Goal: Task Accomplishment & Management: Manage account settings

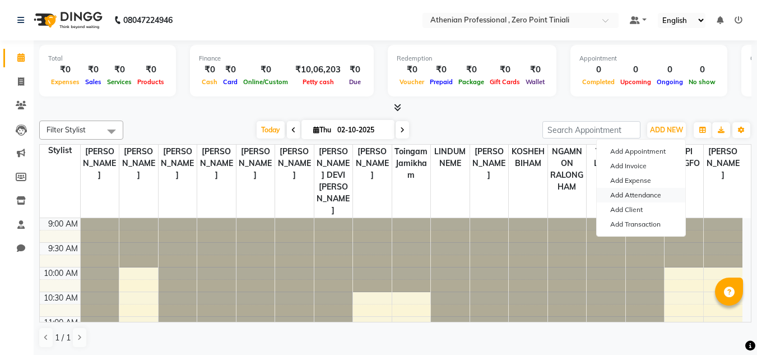
click at [628, 198] on link "Add Attendance" at bounding box center [641, 195] width 89 height 15
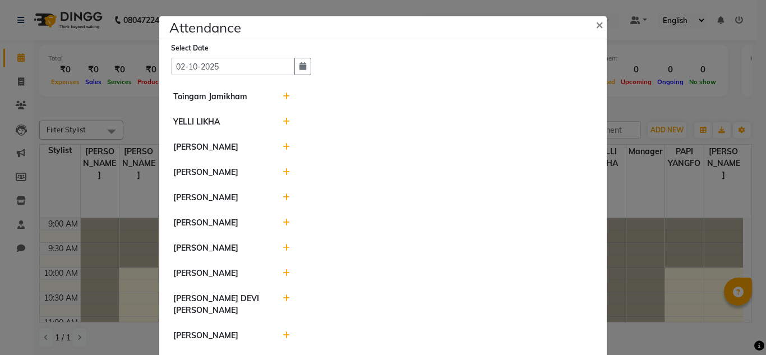
click at [283, 94] on icon at bounding box center [286, 97] width 7 height 8
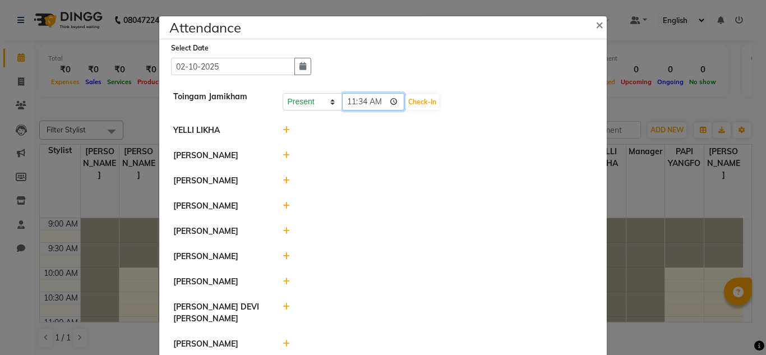
click at [347, 100] on input "11:34" at bounding box center [373, 101] width 63 height 17
type input "10:00"
click at [405, 105] on button "Check-In" at bounding box center [422, 102] width 34 height 16
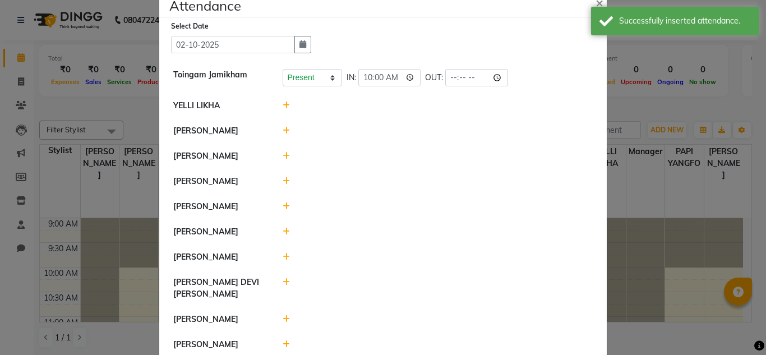
scroll to position [22, 0]
click at [284, 133] on icon at bounding box center [286, 130] width 7 height 8
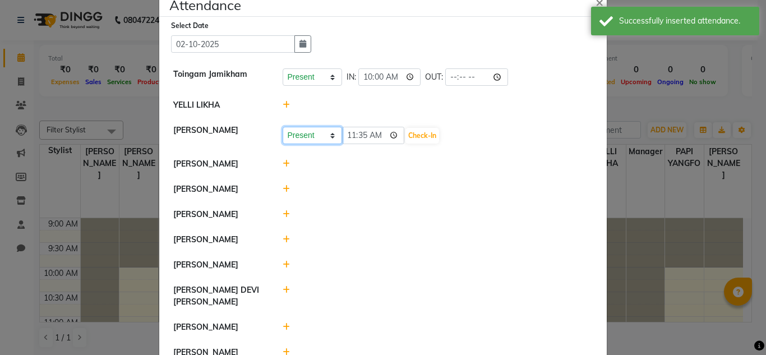
click at [307, 136] on select "Present Absent Late Half Day Weekly Off" at bounding box center [312, 135] width 59 height 17
select select "A"
click at [283, 127] on select "Present Absent Late Half Day Weekly Off" at bounding box center [312, 135] width 59 height 17
click at [352, 140] on button "Save" at bounding box center [354, 136] width 22 height 16
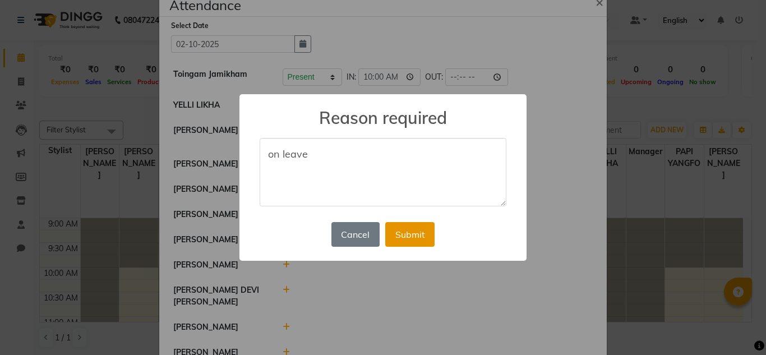
type textarea "on leave"
click at [403, 231] on button "Submit" at bounding box center [409, 234] width 49 height 25
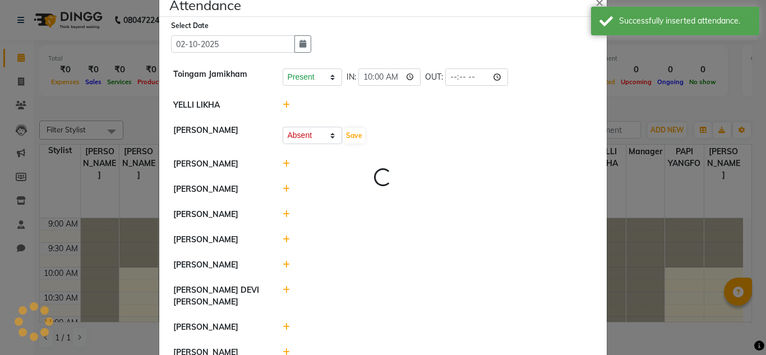
select select "A"
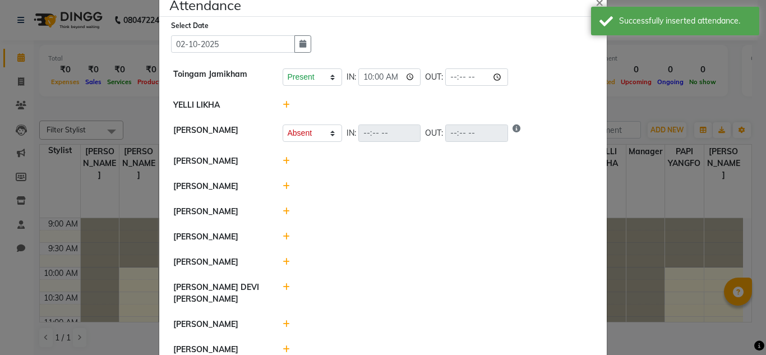
click at [285, 159] on div at bounding box center [437, 161] width 327 height 12
click at [283, 160] on icon at bounding box center [286, 161] width 7 height 8
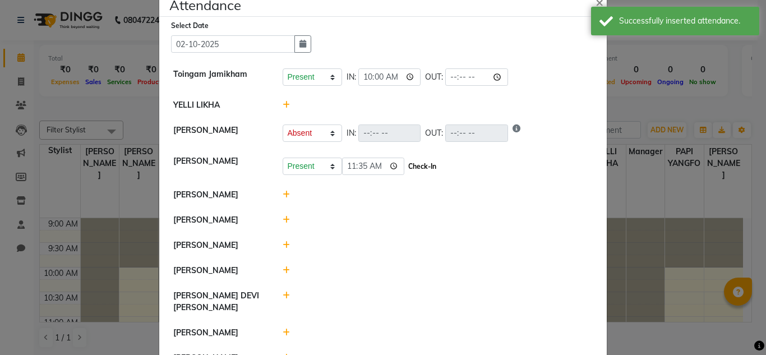
click at [405, 169] on button "Check-In" at bounding box center [422, 167] width 34 height 16
select select "A"
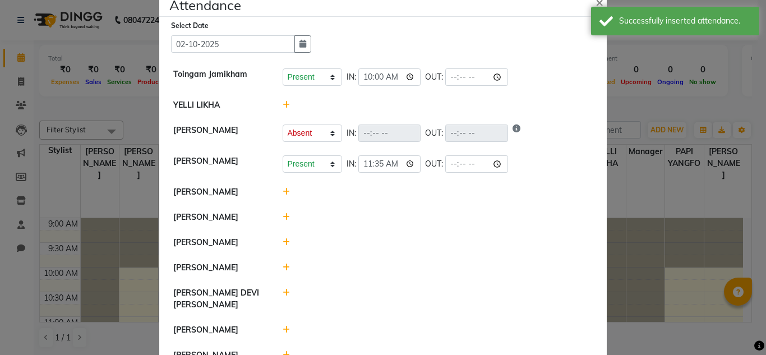
click at [283, 190] on icon at bounding box center [286, 192] width 7 height 8
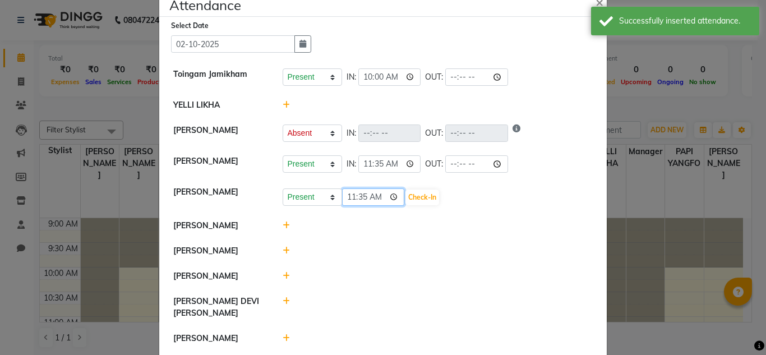
click at [344, 197] on input "11:35" at bounding box center [373, 196] width 63 height 17
type input "10:00"
click at [405, 198] on button "Check-In" at bounding box center [422, 198] width 34 height 16
select select "A"
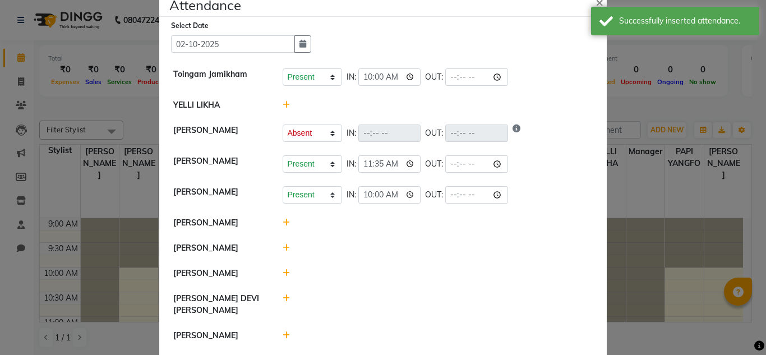
click at [283, 247] on icon at bounding box center [286, 248] width 7 height 8
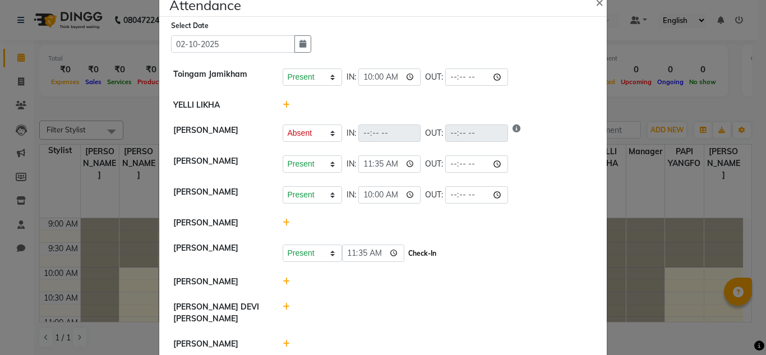
click at [405, 250] on button "Check-In" at bounding box center [422, 254] width 34 height 16
select select "A"
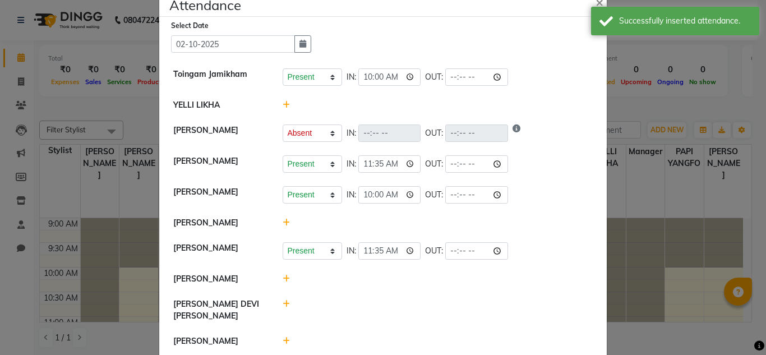
click at [283, 223] on icon at bounding box center [286, 223] width 7 height 8
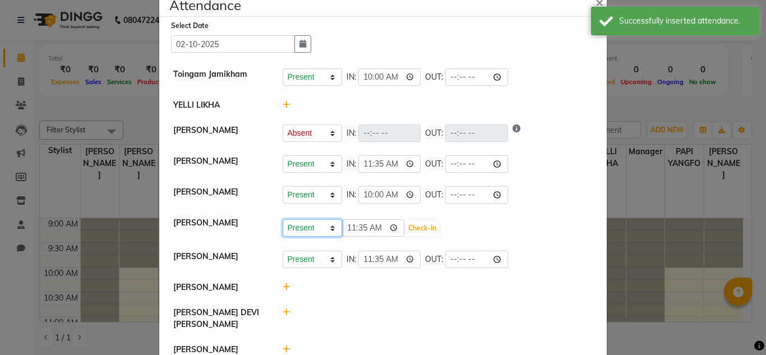
click at [301, 230] on select "Present Absent Late Half Day Weekly Off" at bounding box center [312, 227] width 59 height 17
select select "A"
click at [283, 219] on select "Present Absent Late Half Day Weekly Off" at bounding box center [312, 227] width 59 height 17
click at [352, 227] on button "Save" at bounding box center [354, 228] width 22 height 16
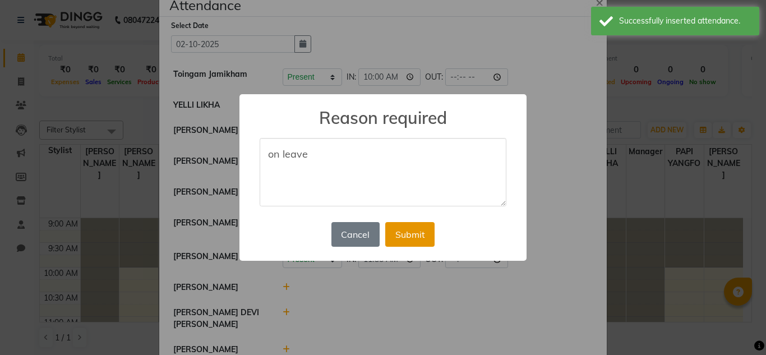
type textarea "on leave"
click at [405, 231] on button "Submit" at bounding box center [409, 234] width 49 height 25
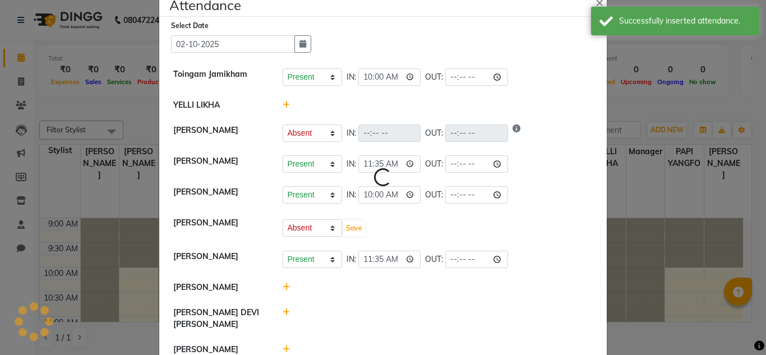
select select "A"
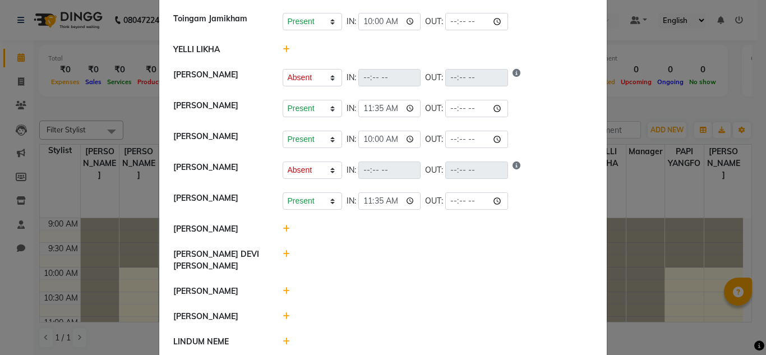
scroll to position [80, 0]
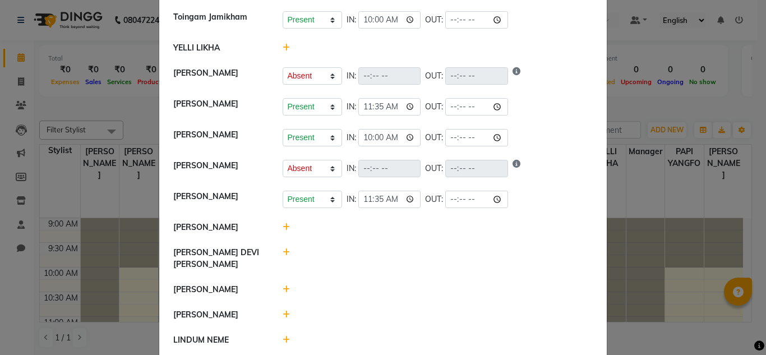
click at [283, 231] on icon at bounding box center [286, 227] width 7 height 8
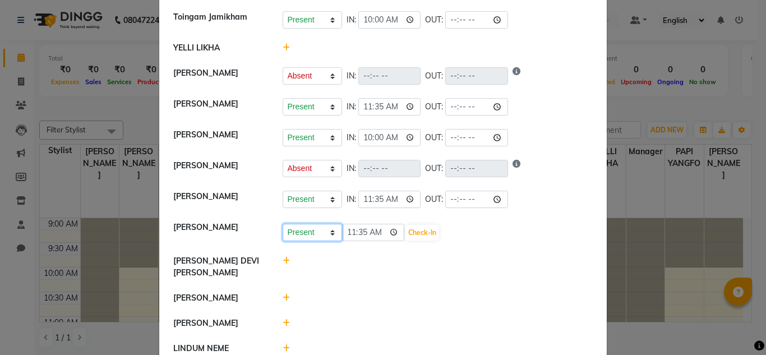
click at [299, 237] on select "Present Absent Late Half Day Weekly Off" at bounding box center [312, 232] width 59 height 17
select select "A"
click at [283, 230] on select "Present Absent Late Half Day Weekly Off" at bounding box center [312, 232] width 59 height 17
click at [347, 233] on button "Save" at bounding box center [354, 233] width 22 height 16
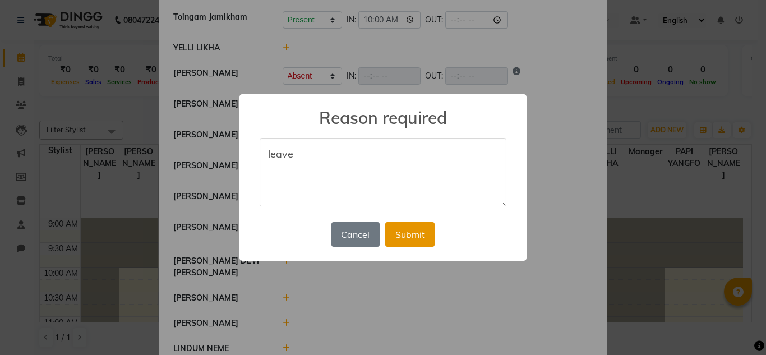
type textarea "leave"
click at [408, 231] on button "Submit" at bounding box center [409, 234] width 49 height 25
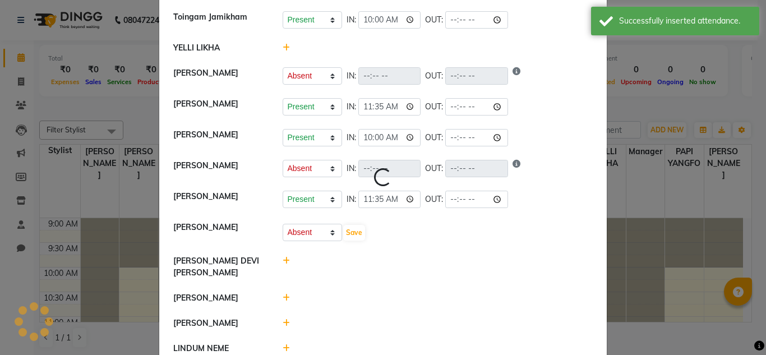
select select "A"
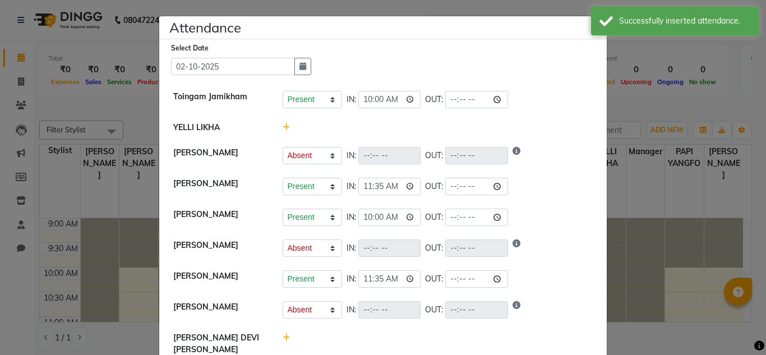
scroll to position [101, 0]
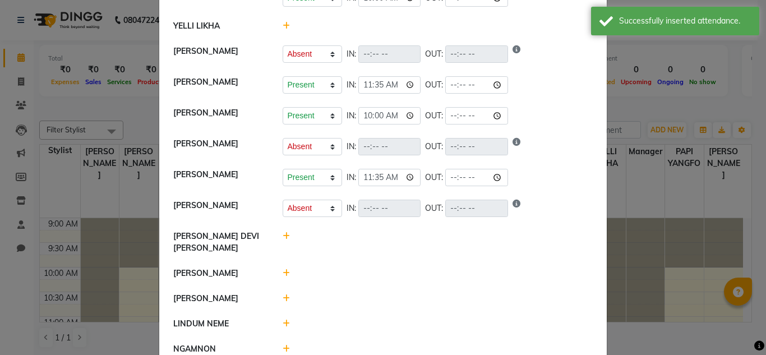
click at [283, 240] on icon at bounding box center [286, 236] width 7 height 8
click at [310, 245] on select "Present Absent Late Half Day Weekly Off" at bounding box center [312, 241] width 59 height 17
select select "A"
click at [283, 239] on select "Present Absent Late Half Day Weekly Off" at bounding box center [312, 241] width 59 height 17
click at [350, 248] on button "Save" at bounding box center [354, 242] width 22 height 16
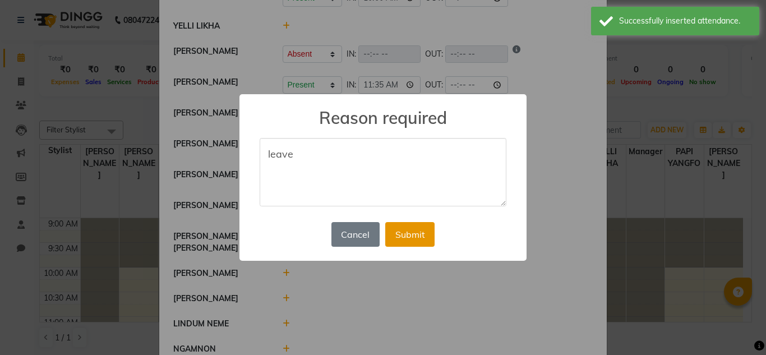
type textarea "leave"
click at [404, 240] on button "Submit" at bounding box center [409, 234] width 49 height 25
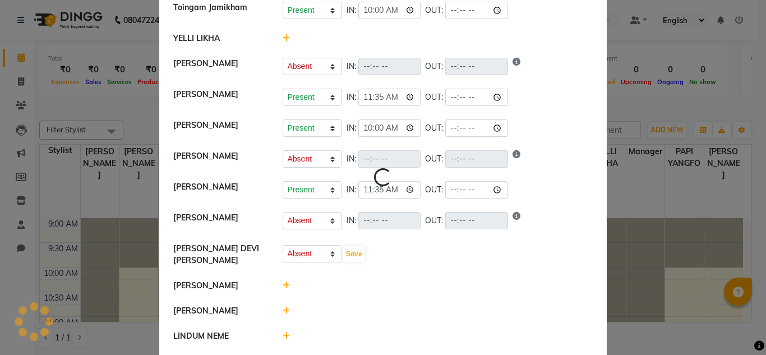
select select "A"
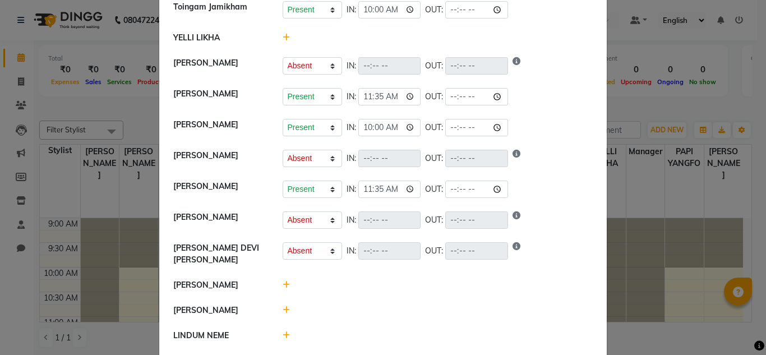
scroll to position [159, 0]
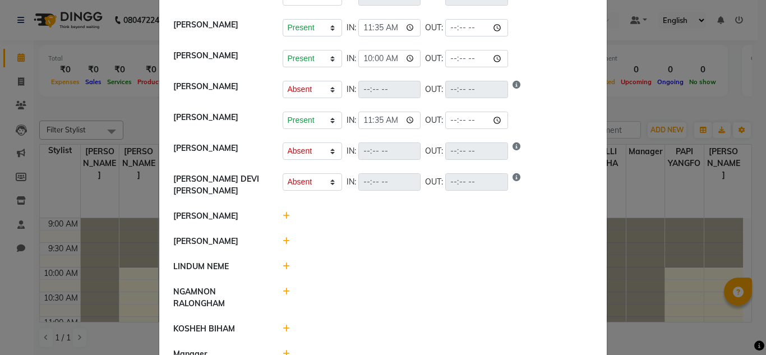
click at [285, 214] on div at bounding box center [437, 216] width 327 height 12
click at [283, 215] on icon at bounding box center [286, 216] width 7 height 8
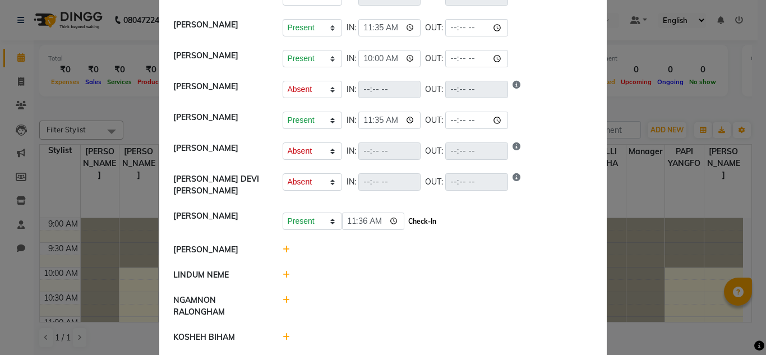
click at [405, 220] on button "Check-In" at bounding box center [422, 222] width 34 height 16
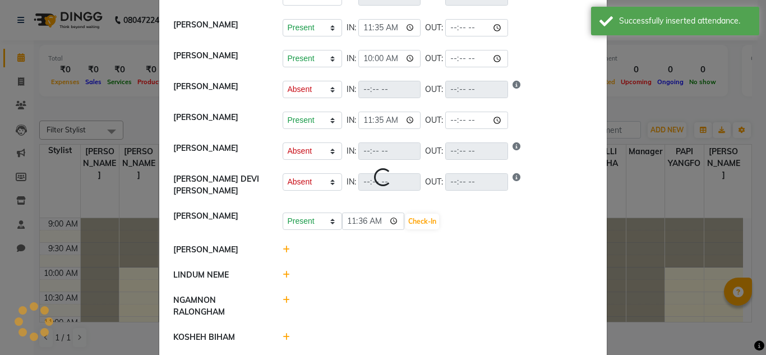
select select "A"
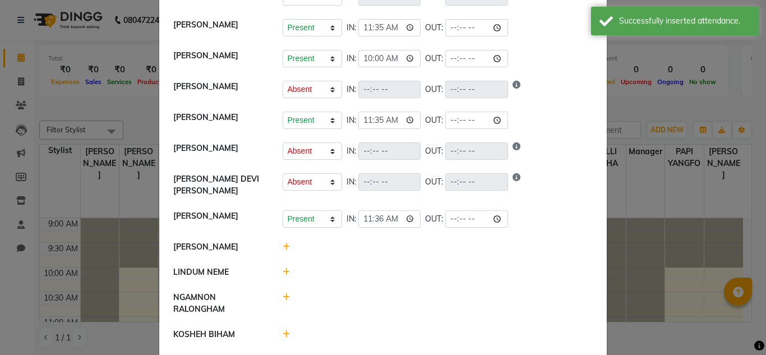
click at [283, 247] on icon at bounding box center [286, 247] width 7 height 8
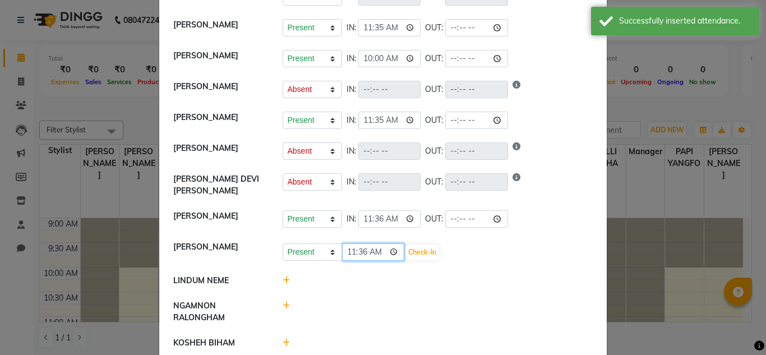
click at [361, 251] on input "11:36" at bounding box center [373, 251] width 63 height 17
type input "11:00"
click at [405, 254] on button "Check-In" at bounding box center [422, 252] width 34 height 16
select select "A"
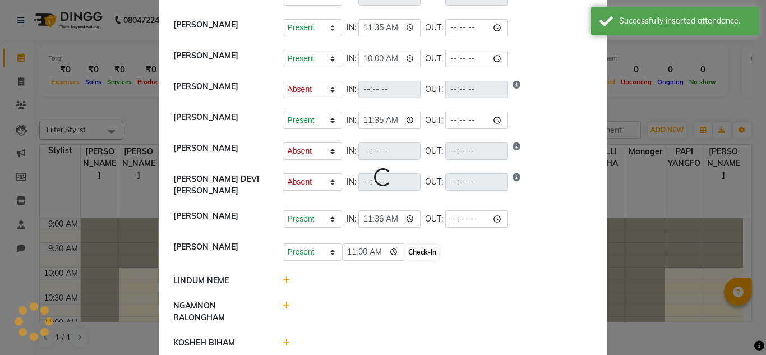
select select "A"
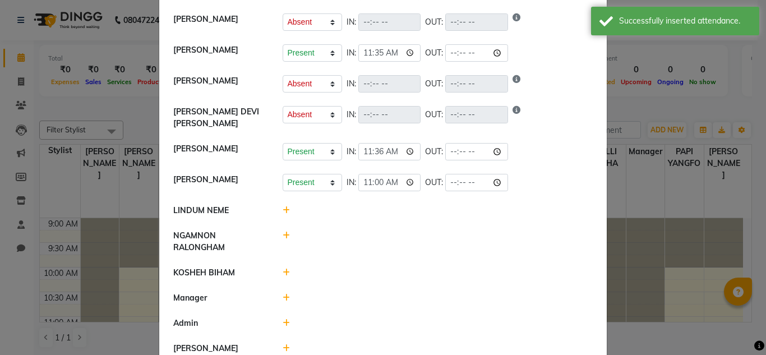
scroll to position [227, 0]
click at [283, 212] on icon at bounding box center [286, 210] width 7 height 8
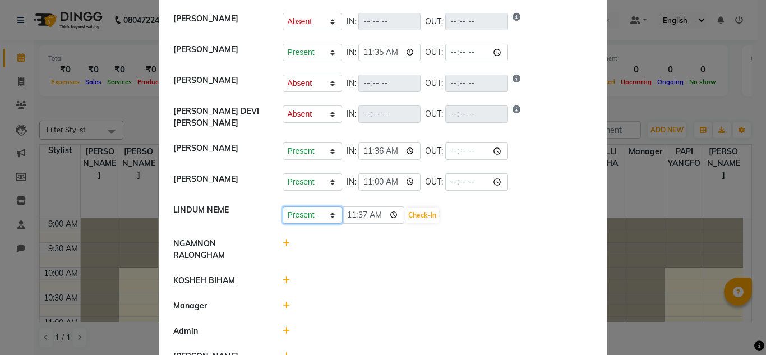
click at [310, 210] on select "Present Absent Late Half Day Weekly Off" at bounding box center [312, 214] width 59 height 17
select select "A"
click at [283, 206] on select "Present Absent Late Half Day Weekly Off" at bounding box center [312, 214] width 59 height 17
click at [355, 215] on button "Save" at bounding box center [354, 215] width 22 height 16
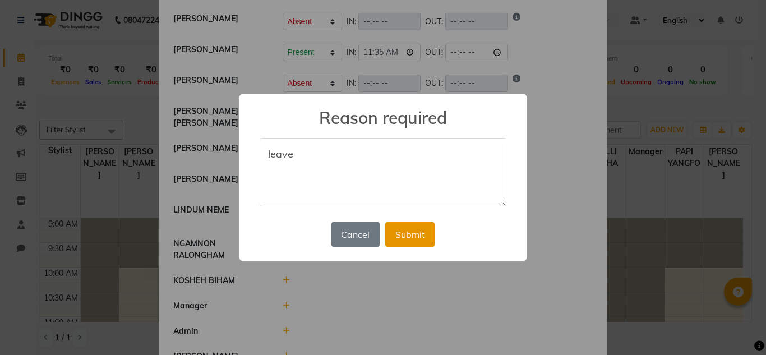
type textarea "leave"
click at [401, 241] on button "Submit" at bounding box center [409, 234] width 49 height 25
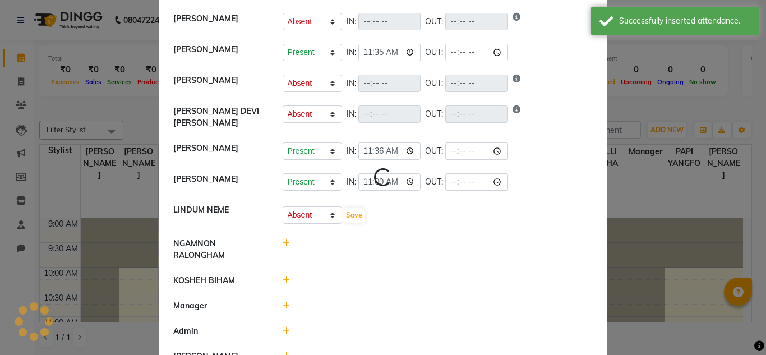
select select "A"
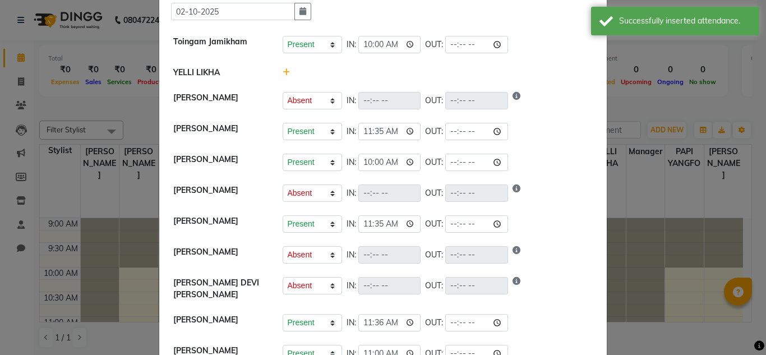
scroll to position [170, 0]
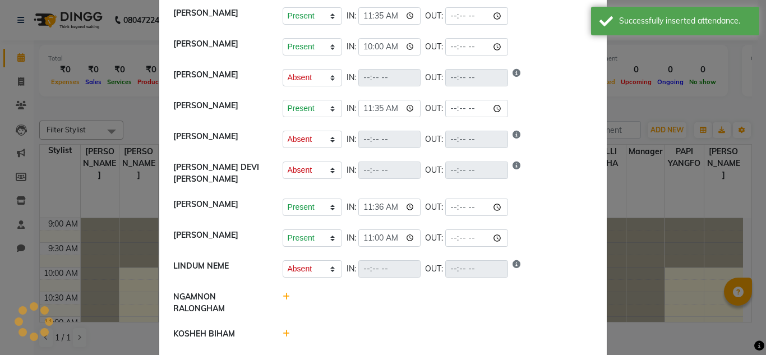
click at [286, 295] on div at bounding box center [437, 303] width 327 height 24
click at [283, 295] on icon at bounding box center [286, 297] width 7 height 8
click at [348, 298] on input "11:37" at bounding box center [373, 301] width 63 height 17
type input "05:37"
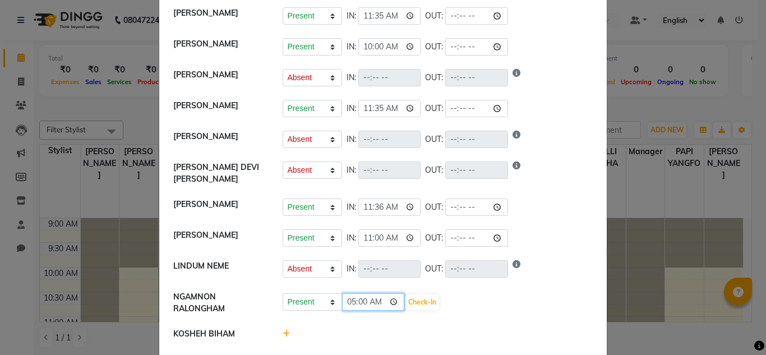
click at [345, 303] on input "05:00" at bounding box center [373, 301] width 63 height 17
type input "08:00"
click at [405, 302] on button "Check-In" at bounding box center [422, 302] width 34 height 16
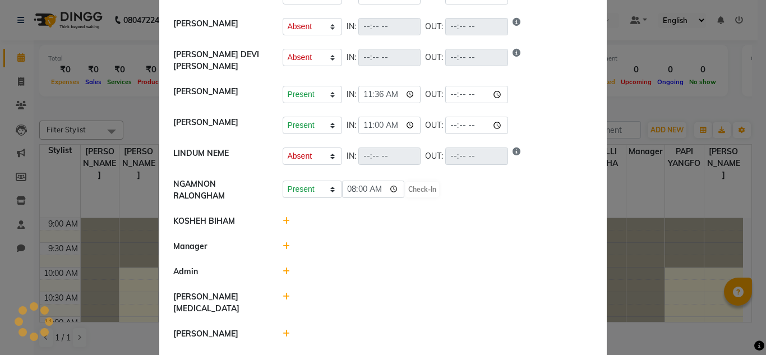
select select "A"
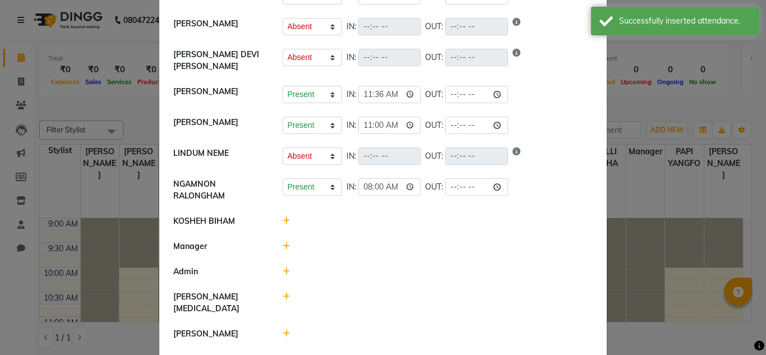
click at [283, 224] on icon at bounding box center [286, 221] width 7 height 8
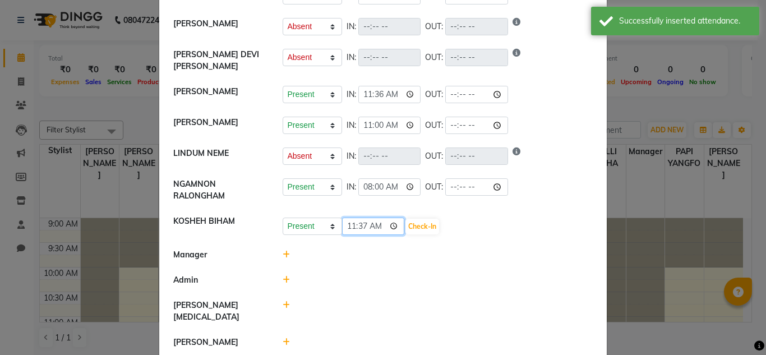
click at [348, 225] on input "11:37" at bounding box center [373, 226] width 63 height 17
type input "08:00"
click at [405, 228] on button "Check-In" at bounding box center [422, 227] width 34 height 16
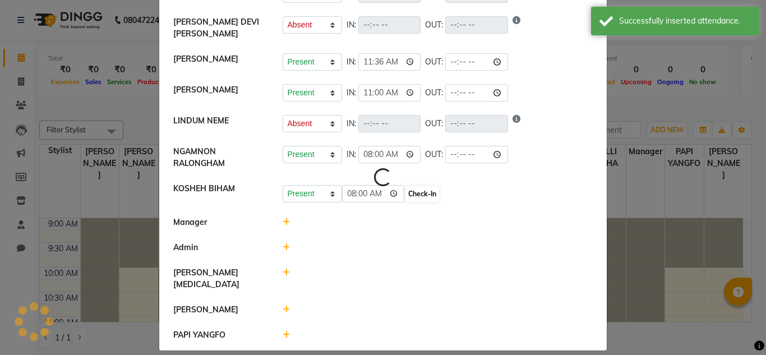
scroll to position [313, 0]
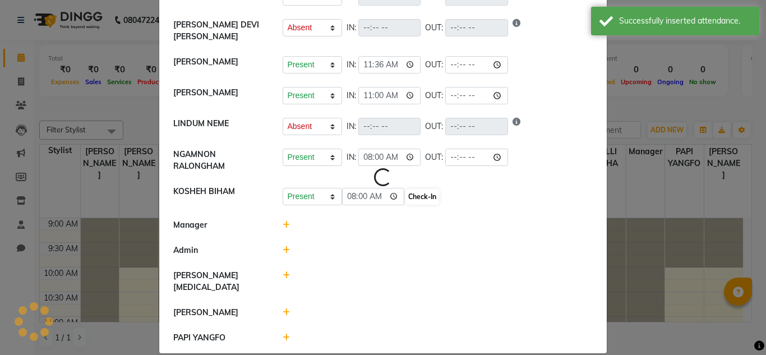
select select "A"
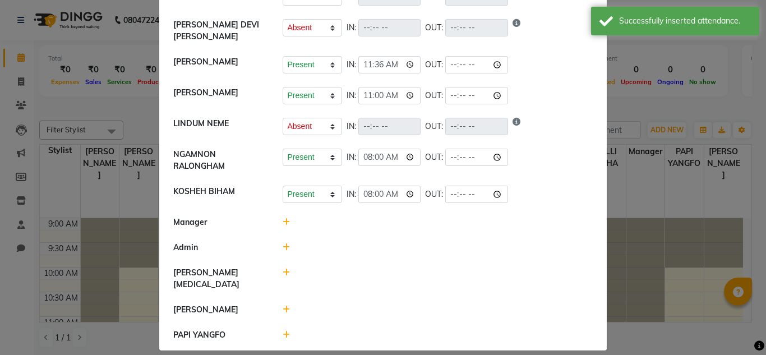
click at [283, 306] on icon at bounding box center [286, 310] width 7 height 8
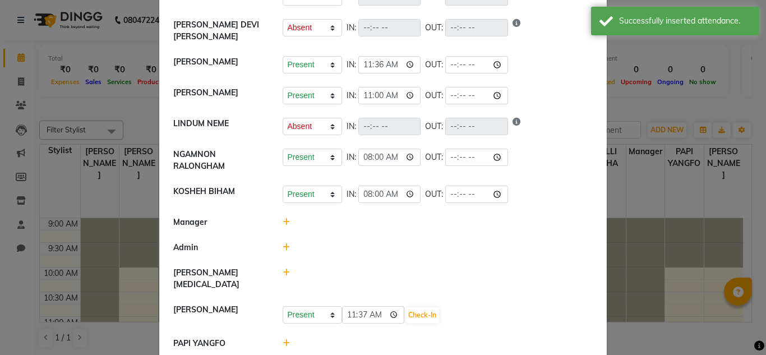
scroll to position [316, 0]
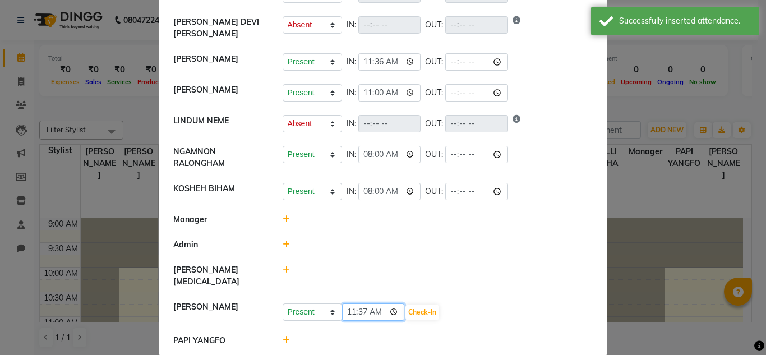
click at [351, 303] on input "11:37" at bounding box center [373, 311] width 63 height 17
type input "08:00"
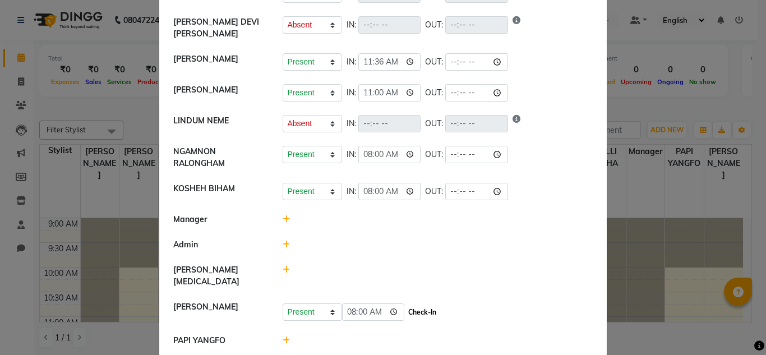
click at [405, 305] on button "Check-In" at bounding box center [422, 312] width 34 height 16
select select "A"
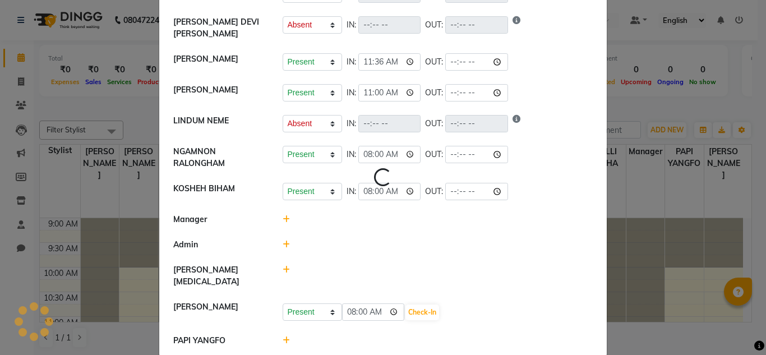
select select "A"
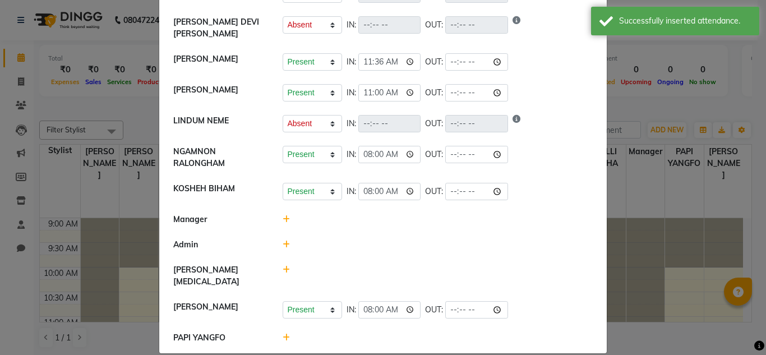
click at [283, 334] on icon at bounding box center [286, 338] width 7 height 8
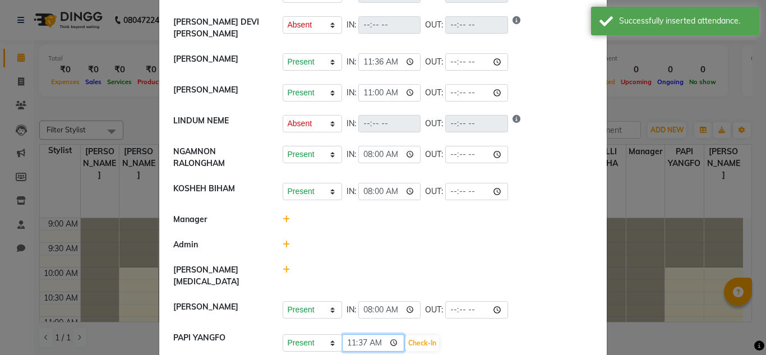
click at [347, 334] on input "11:37" at bounding box center [373, 342] width 63 height 17
type input "10:00"
click at [409, 335] on button "Check-In" at bounding box center [422, 343] width 34 height 16
select select "A"
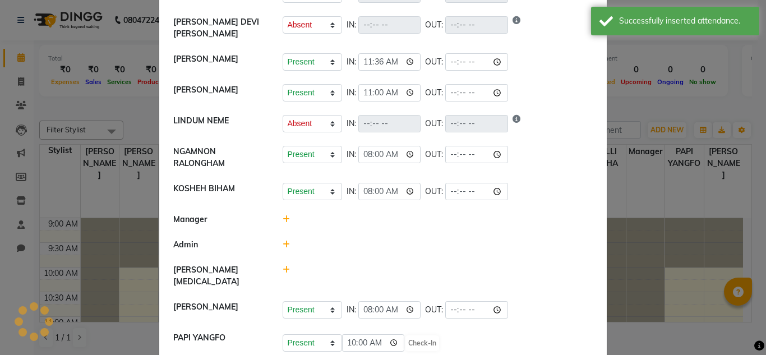
select select "A"
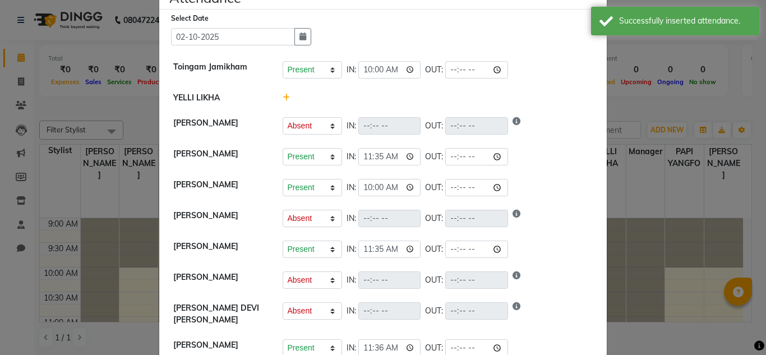
scroll to position [0, 0]
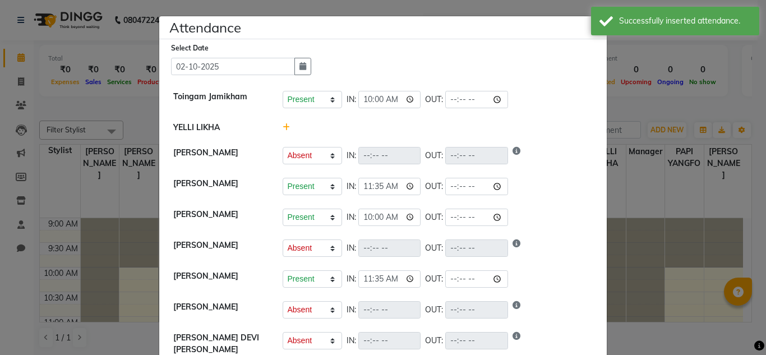
click at [606, 138] on ngb-modal-window "Attendance × Select Date [DATE] Toingam Jamikham Present Absent Late Half Day W…" at bounding box center [383, 177] width 766 height 355
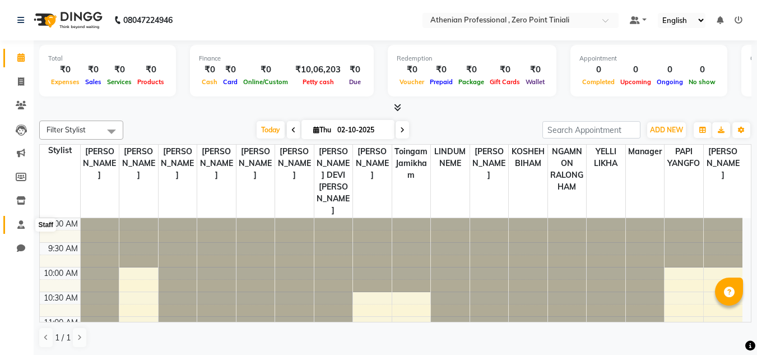
click at [16, 228] on span at bounding box center [21, 225] width 20 height 13
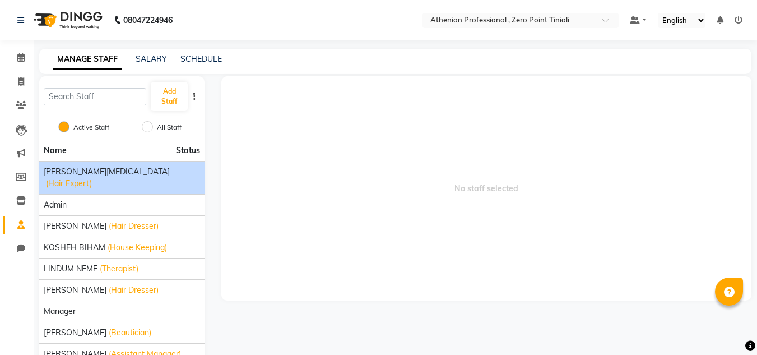
click at [153, 169] on div "[PERSON_NAME][MEDICAL_DATA] (Hair Expert)" at bounding box center [122, 178] width 156 height 24
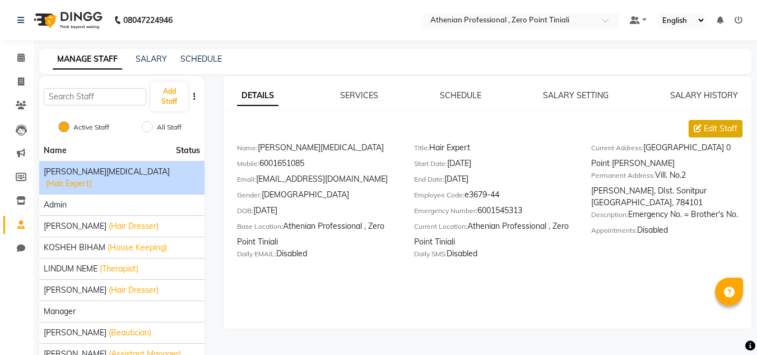
click at [720, 131] on span "Edit Staff" at bounding box center [721, 129] width 34 height 12
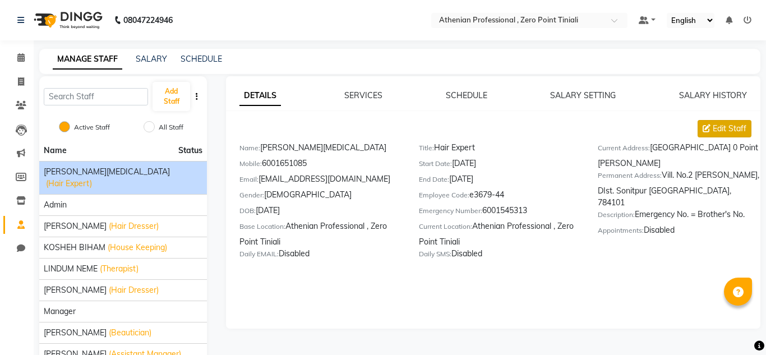
select select "[DEMOGRAPHIC_DATA]"
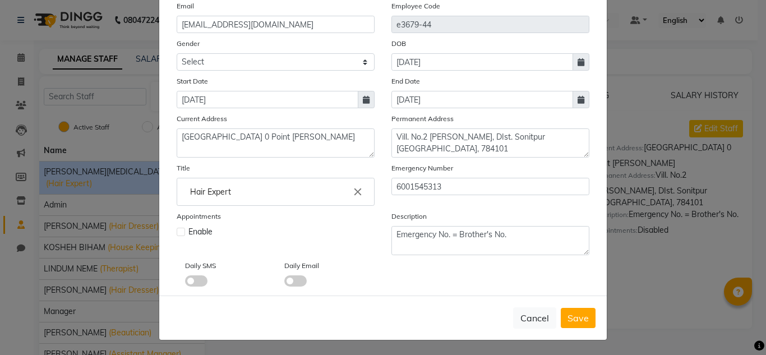
scroll to position [140, 0]
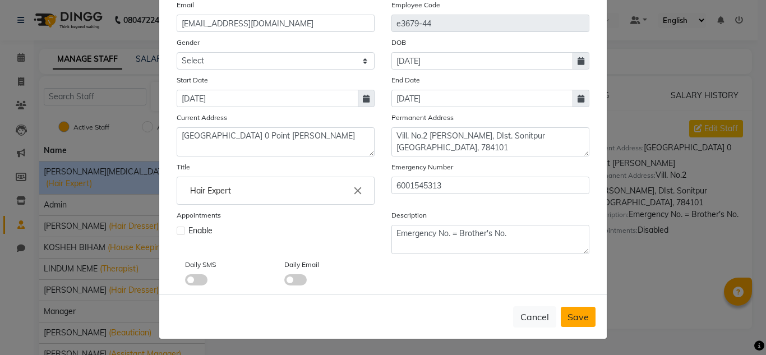
click at [567, 315] on span "Save" at bounding box center [577, 316] width 21 height 11
select select
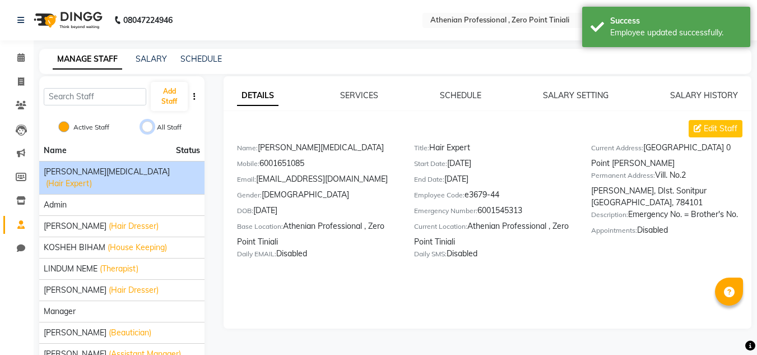
click at [146, 125] on input "All Staff" at bounding box center [147, 126] width 11 height 11
radio input "true"
radio input "false"
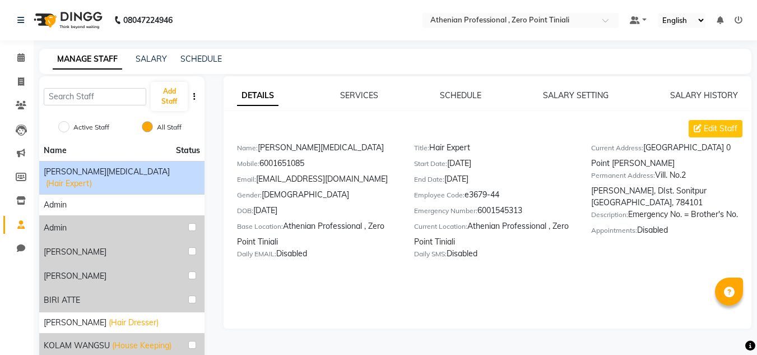
click at [185, 175] on div "[PERSON_NAME][MEDICAL_DATA] (Hair Expert)" at bounding box center [122, 178] width 156 height 24
click at [727, 122] on button "Edit Staff" at bounding box center [716, 128] width 54 height 17
select select "[DEMOGRAPHIC_DATA]"
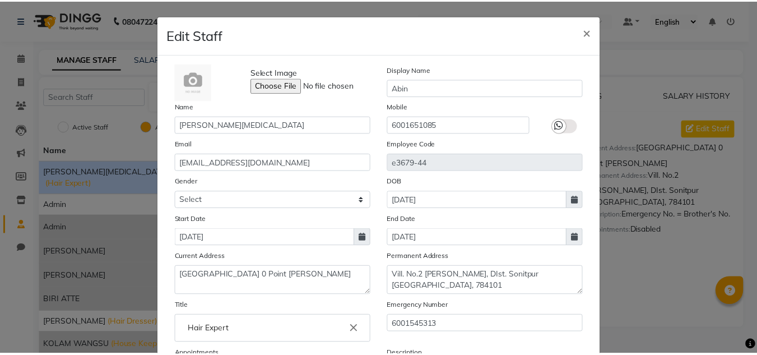
scroll to position [0, 0]
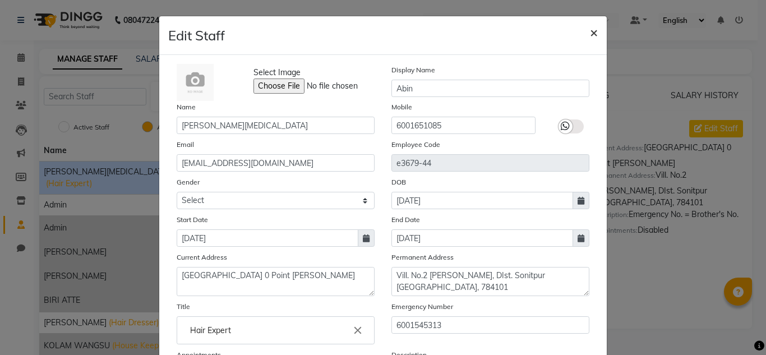
click at [594, 30] on button "×" at bounding box center [594, 31] width 26 height 31
select select
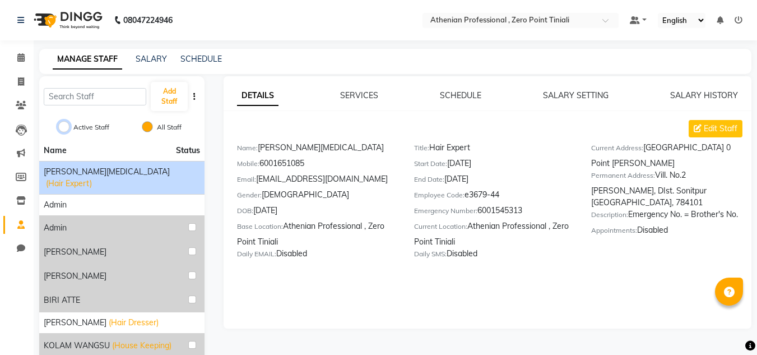
click at [64, 124] on input "Active Staff" at bounding box center [63, 126] width 11 height 11
radio input "true"
radio input "false"
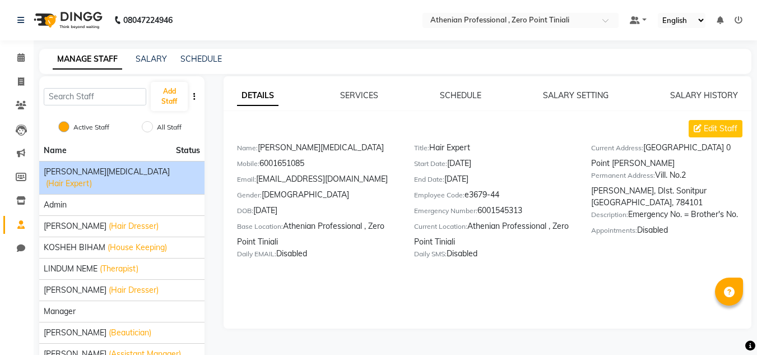
click at [193, 96] on icon "button" at bounding box center [194, 97] width 2 height 8
click at [206, 57] on link "SCHEDULE" at bounding box center [201, 59] width 41 height 10
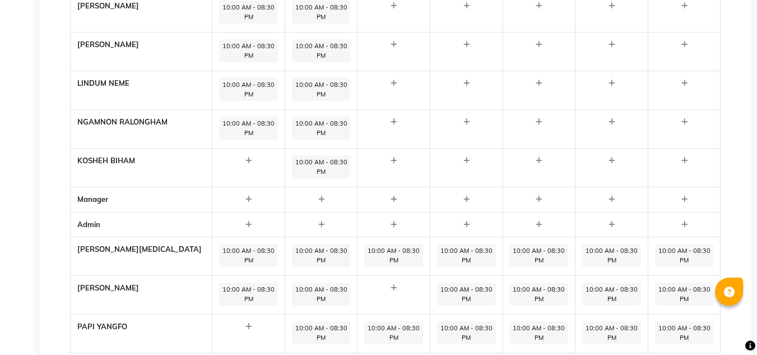
scroll to position [530, 0]
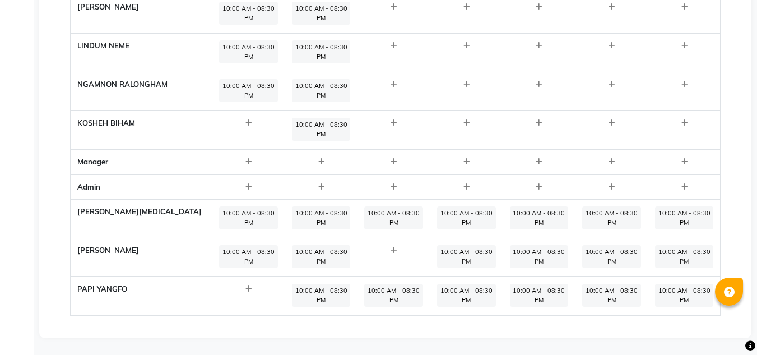
click at [219, 185] on div at bounding box center [248, 187] width 59 height 11
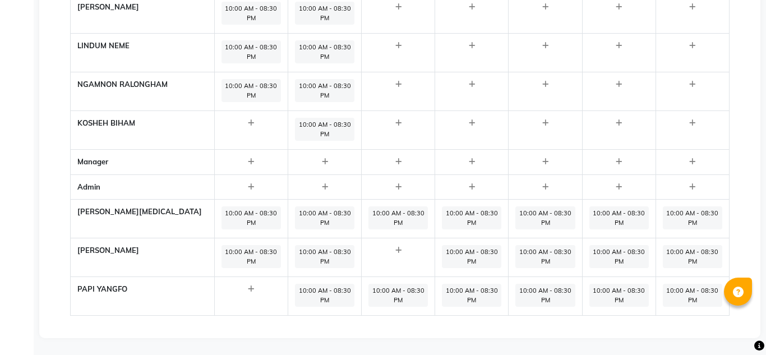
select select "09:00 AM"
select select "10:00 PM"
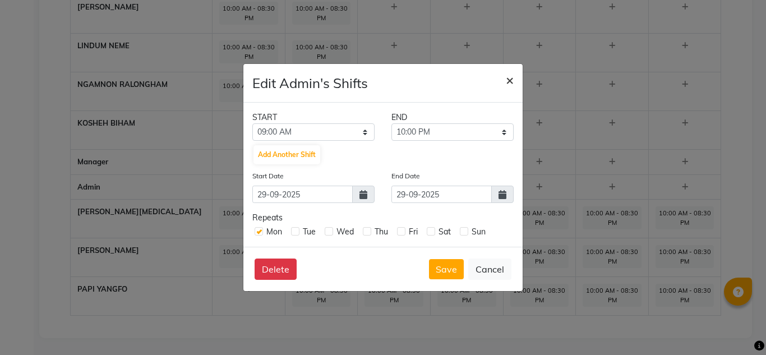
click at [509, 83] on span "×" at bounding box center [510, 79] width 8 height 17
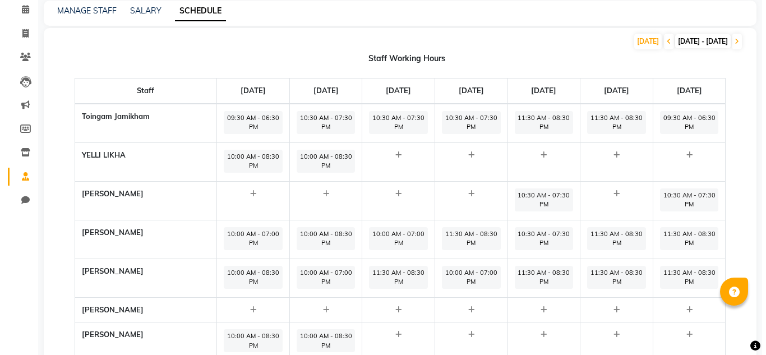
scroll to position [0, 0]
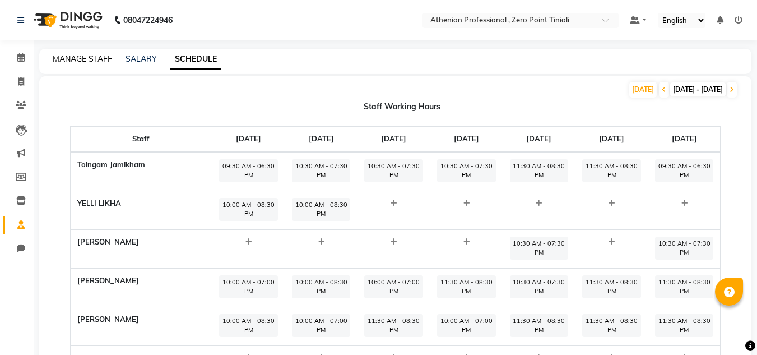
click at [76, 61] on link "MANAGE STAFF" at bounding box center [82, 59] width 59 height 10
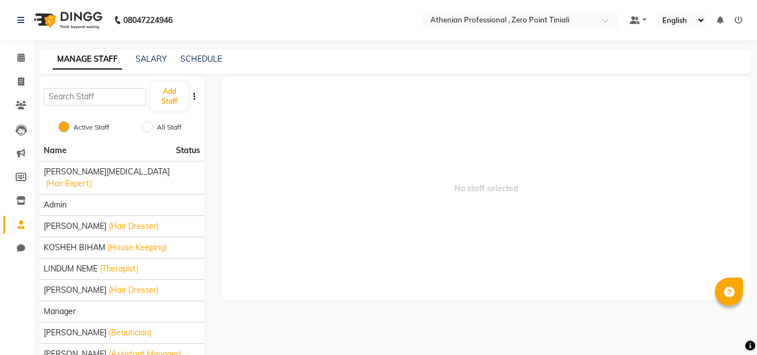
click at [738, 19] on icon at bounding box center [739, 20] width 8 height 8
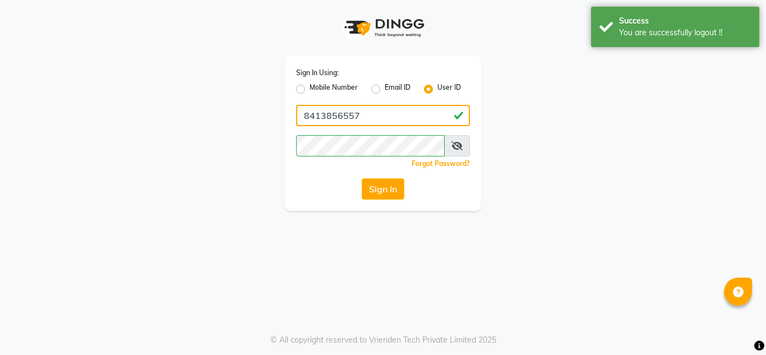
click at [415, 120] on input "8413856557" at bounding box center [383, 115] width 174 height 21
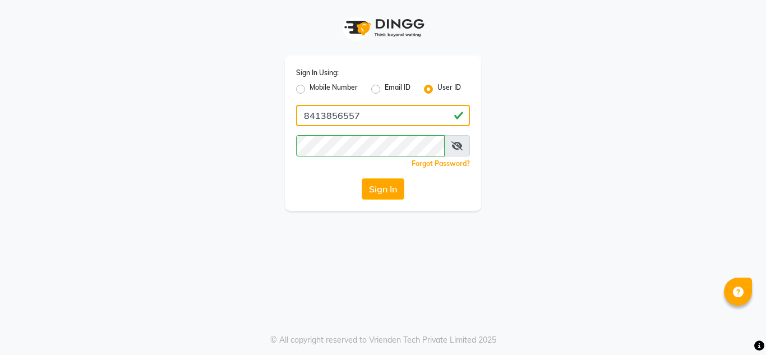
type input "[DEMOGRAPHIC_DATA]"
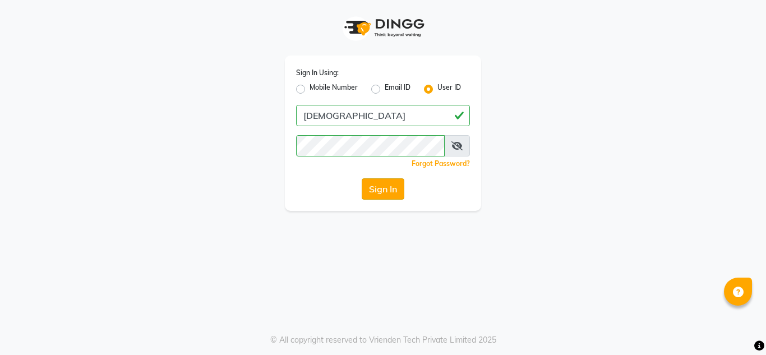
click at [393, 183] on button "Sign In" at bounding box center [383, 188] width 43 height 21
